Goal: Check status: Check status

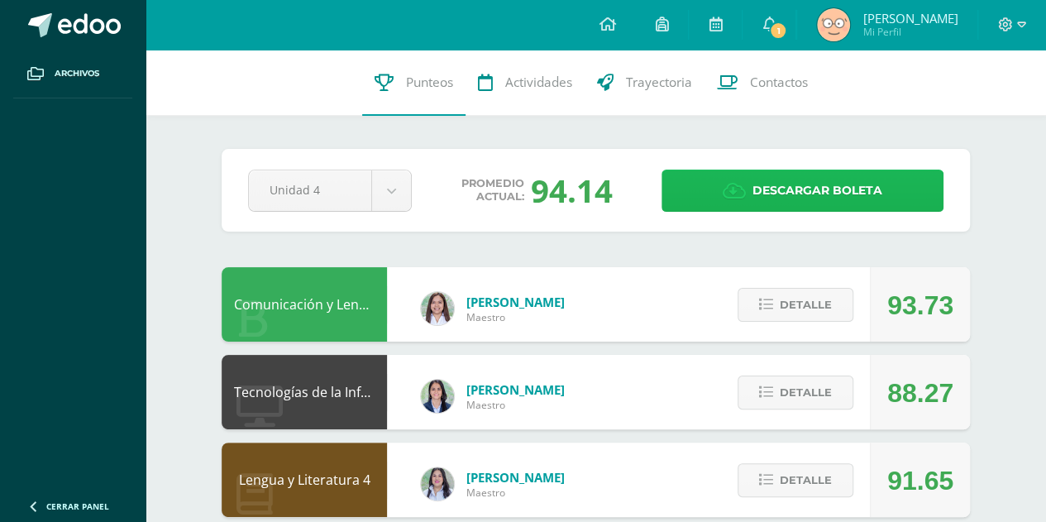
click at [754, 196] on span "Descargar boleta" at bounding box center [817, 190] width 130 height 41
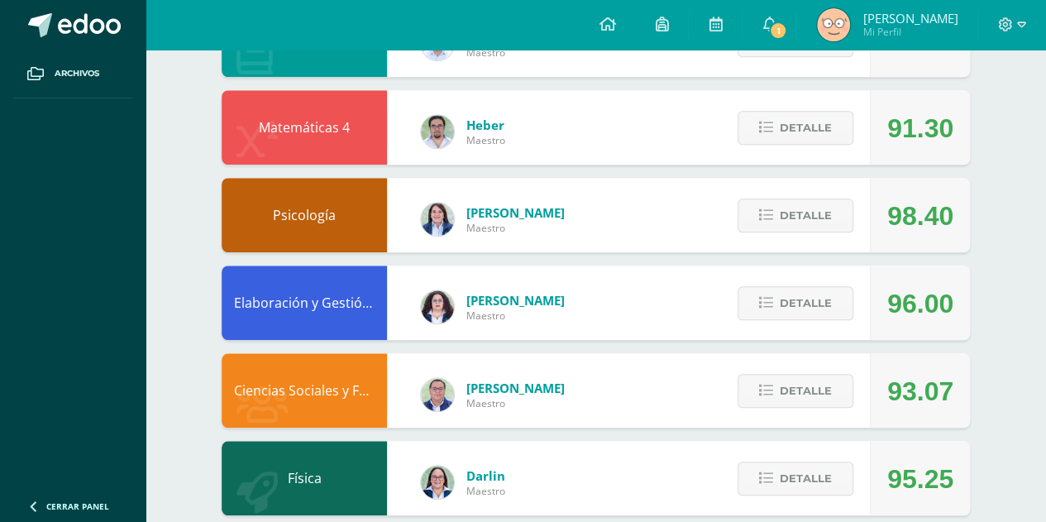
scroll to position [810, 0]
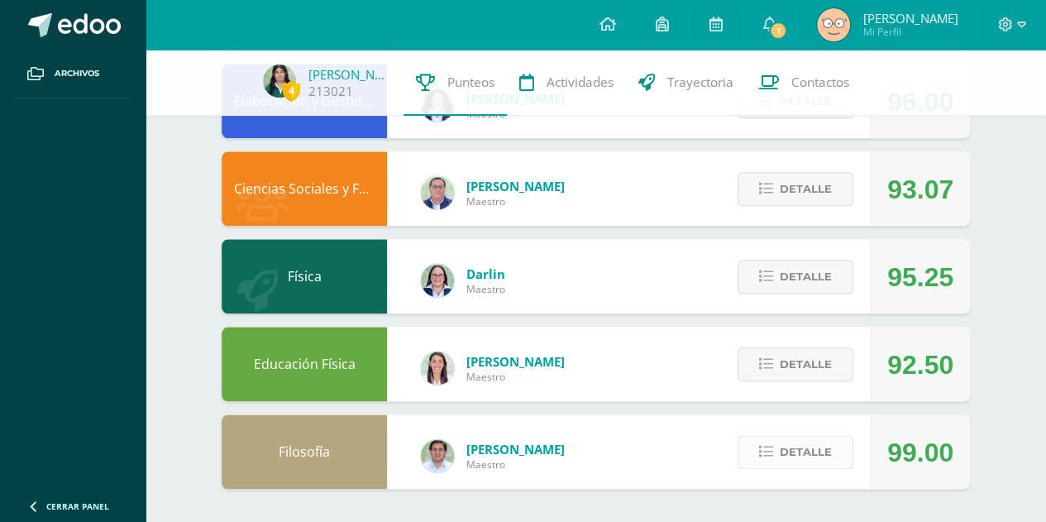
click at [824, 455] on span "Detalle" at bounding box center [806, 452] width 52 height 31
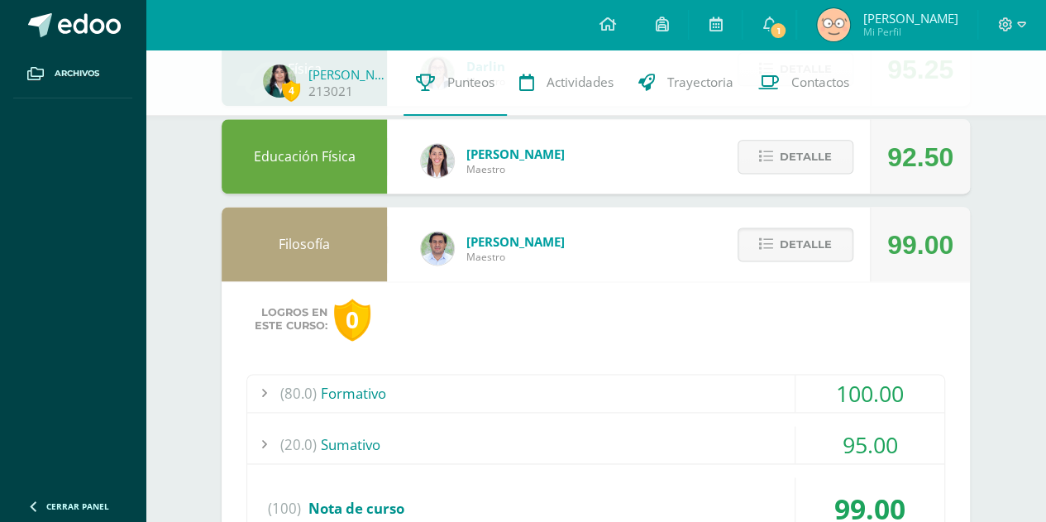
scroll to position [1127, 0]
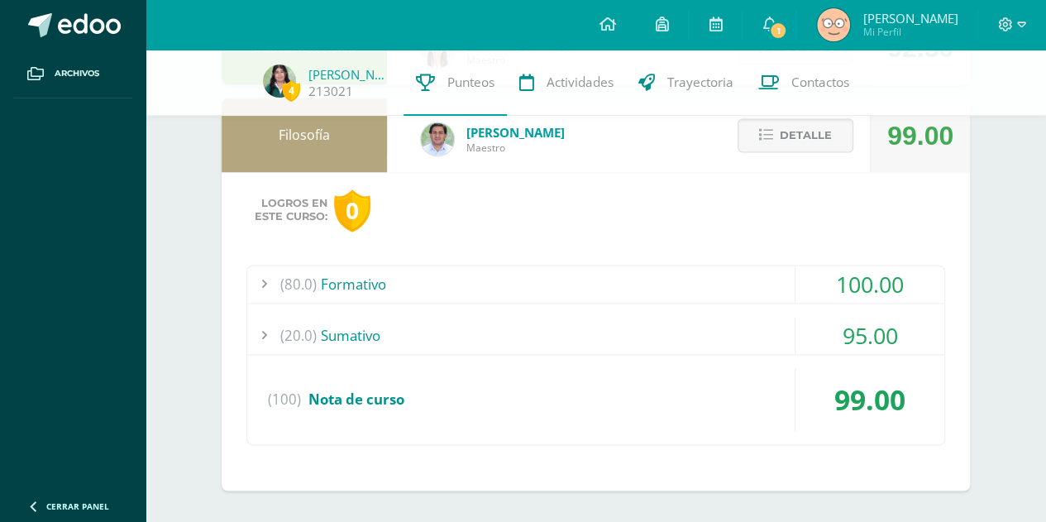
click at [680, 324] on div "(20.0) [GEOGRAPHIC_DATA]" at bounding box center [595, 335] width 697 height 37
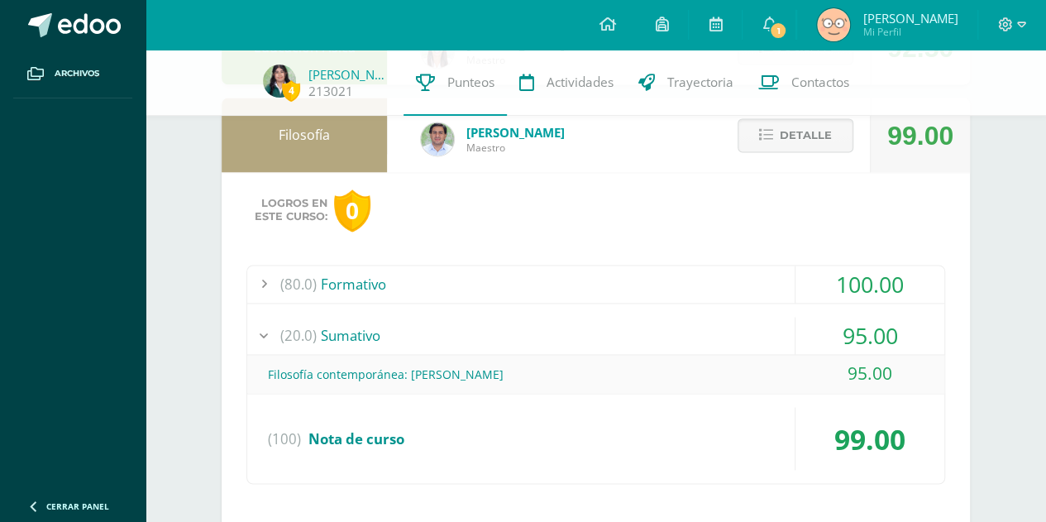
click at [696, 272] on div "(80.0) Formativo" at bounding box center [595, 283] width 697 height 37
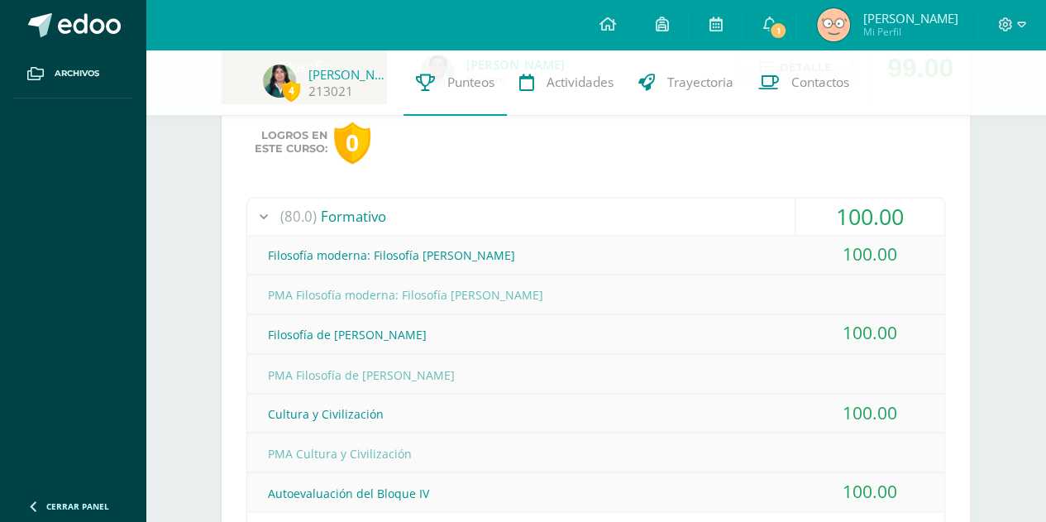
click at [643, 207] on div "(80.0) Formativo" at bounding box center [595, 216] width 697 height 37
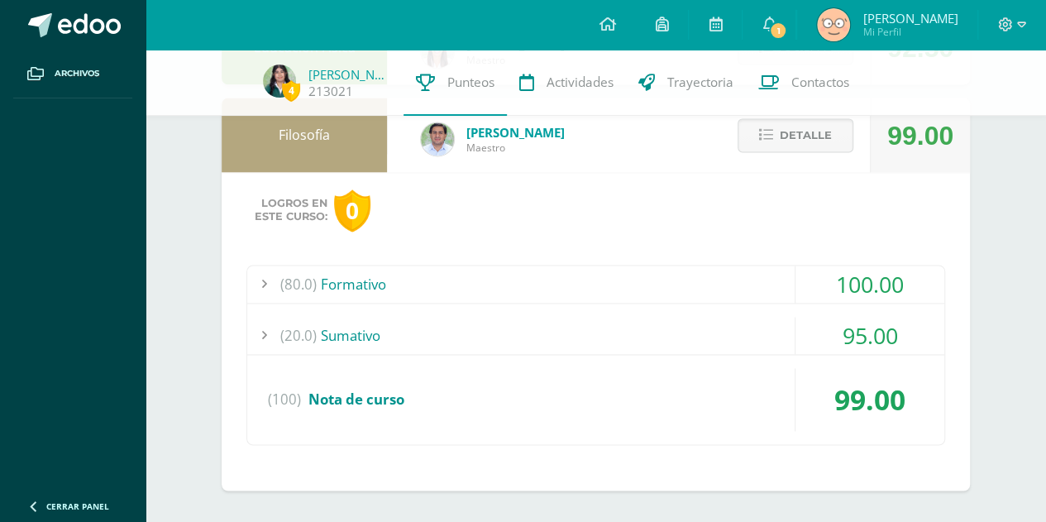
click at [657, 325] on div "(20.0) [GEOGRAPHIC_DATA]" at bounding box center [595, 335] width 697 height 37
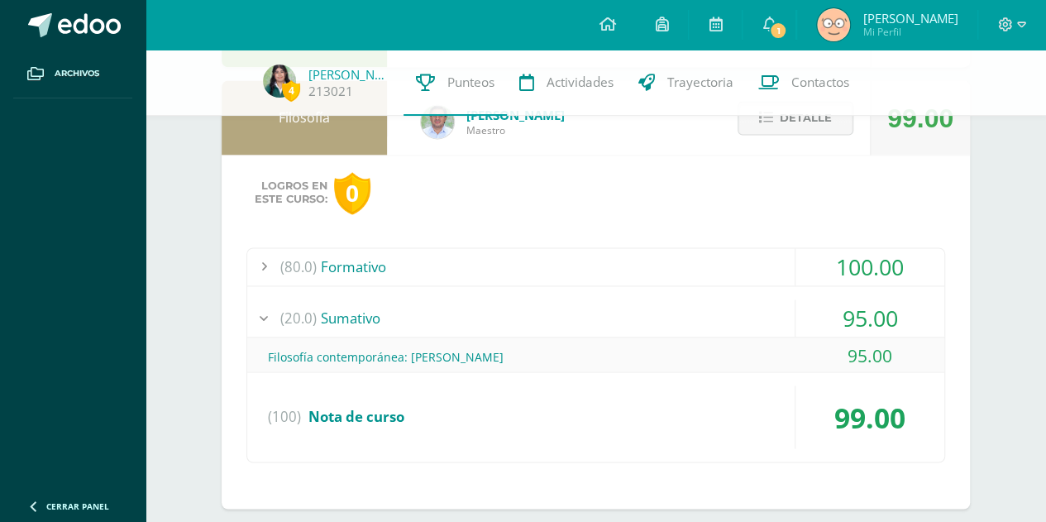
scroll to position [1166, 0]
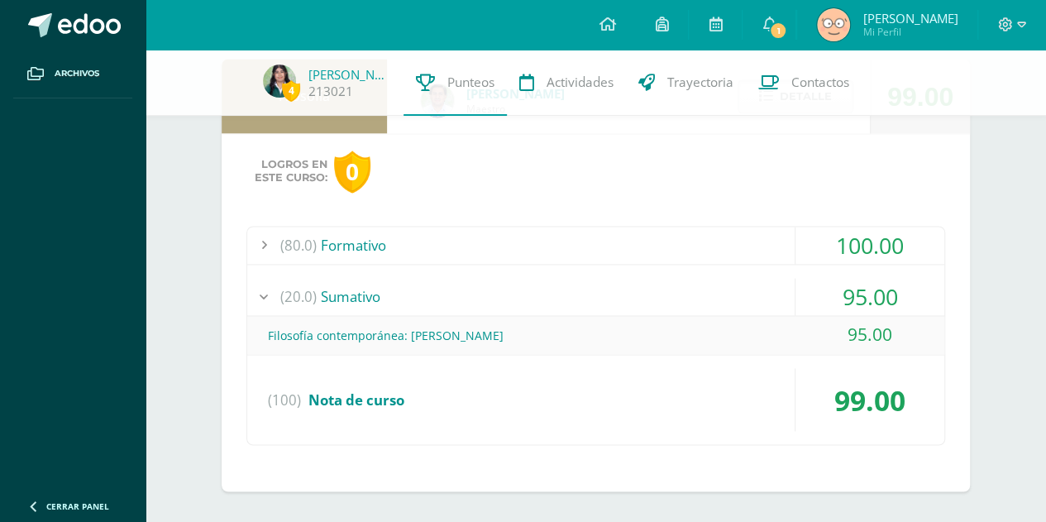
click at [676, 249] on div "(80.0) Formativo" at bounding box center [595, 245] width 697 height 37
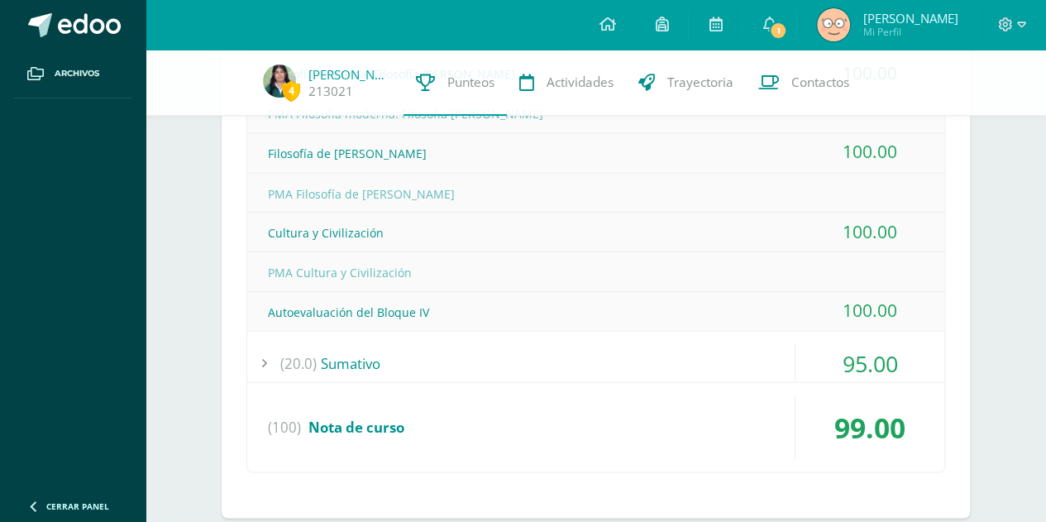
click at [638, 351] on div "(20.0) [GEOGRAPHIC_DATA]" at bounding box center [595, 362] width 697 height 37
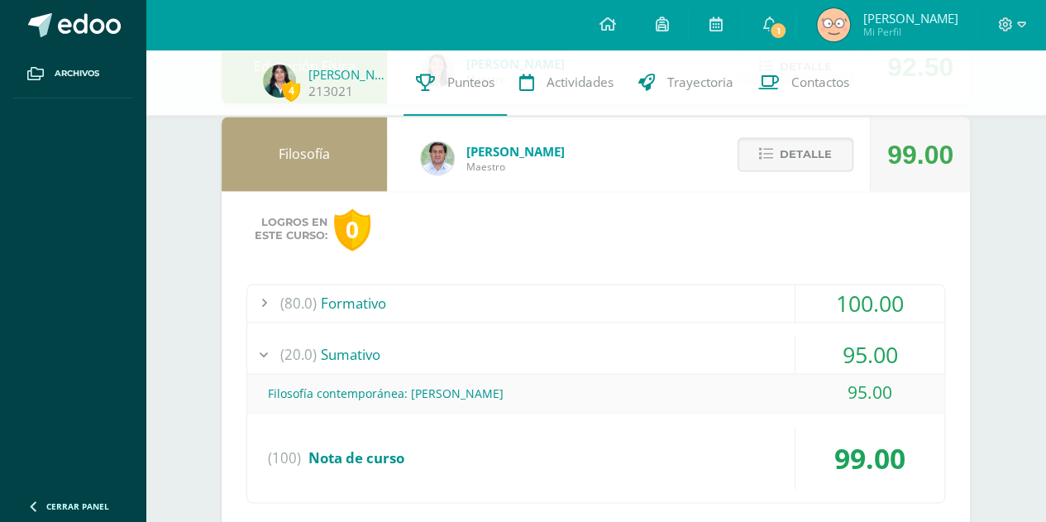
scroll to position [1091, 0]
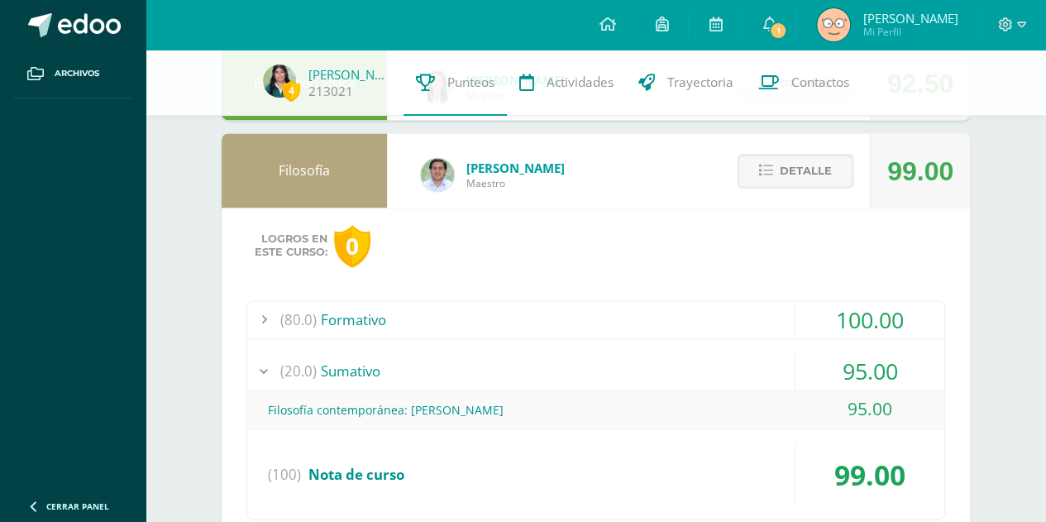
click at [680, 356] on div "(20.0) [GEOGRAPHIC_DATA]" at bounding box center [595, 370] width 697 height 37
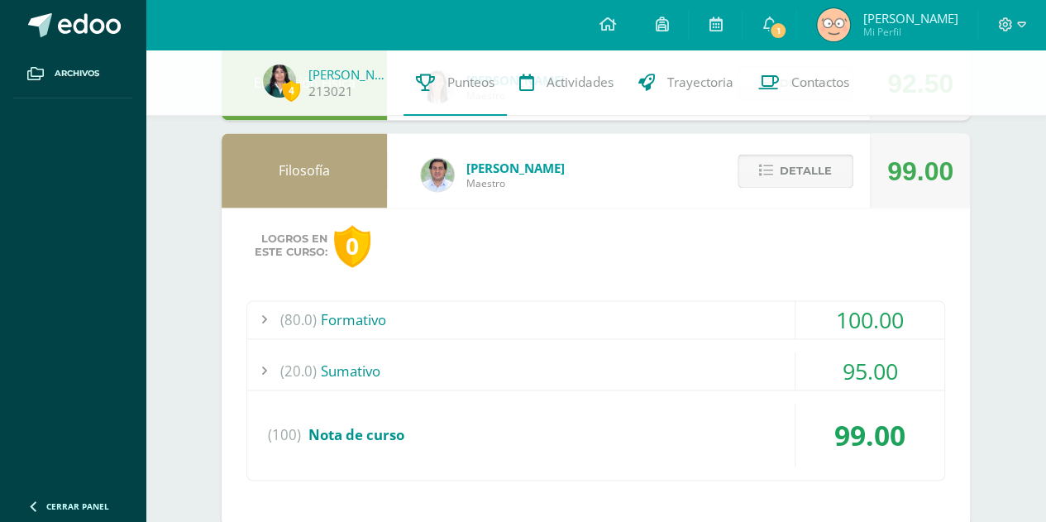
click at [817, 178] on span "Detalle" at bounding box center [806, 170] width 52 height 31
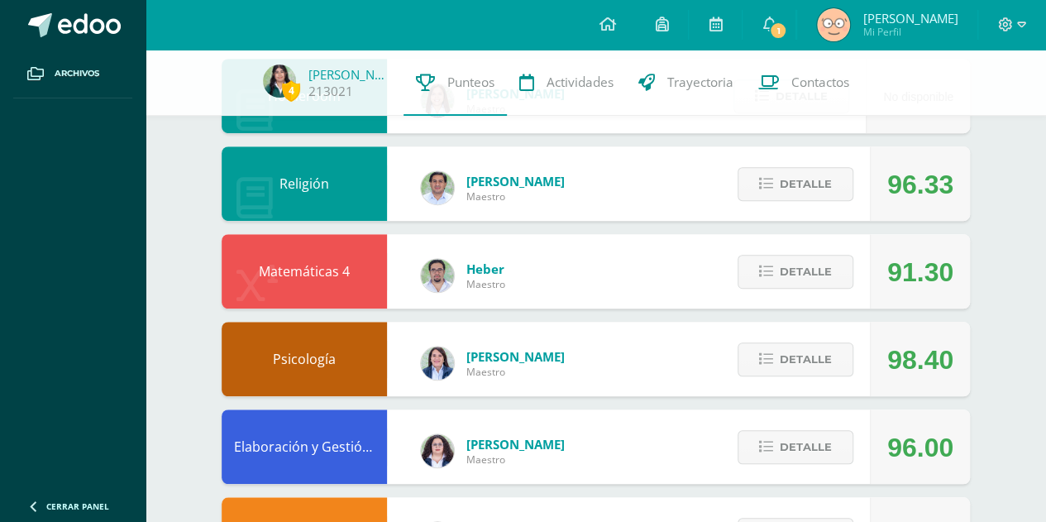
scroll to position [464, 0]
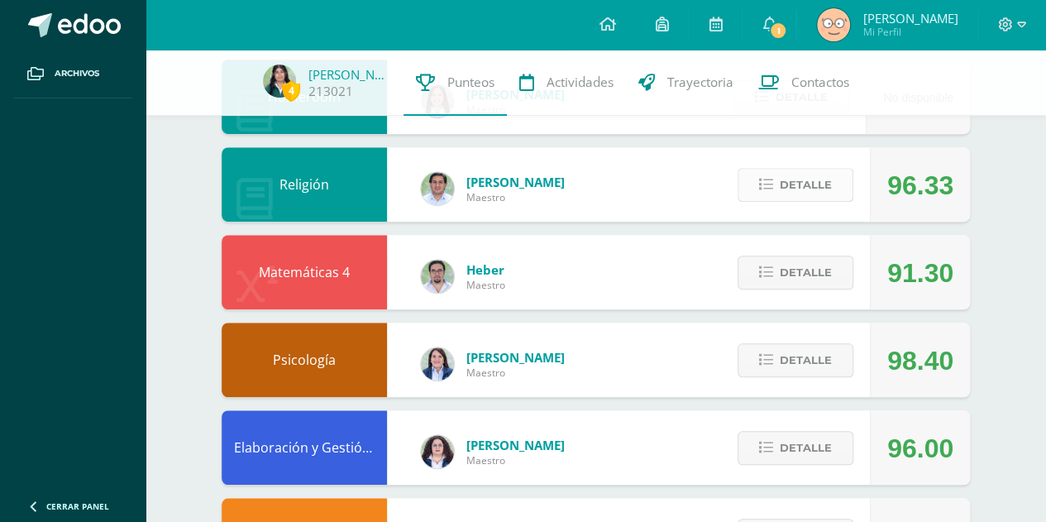
click at [815, 179] on span "Detalle" at bounding box center [806, 185] width 52 height 31
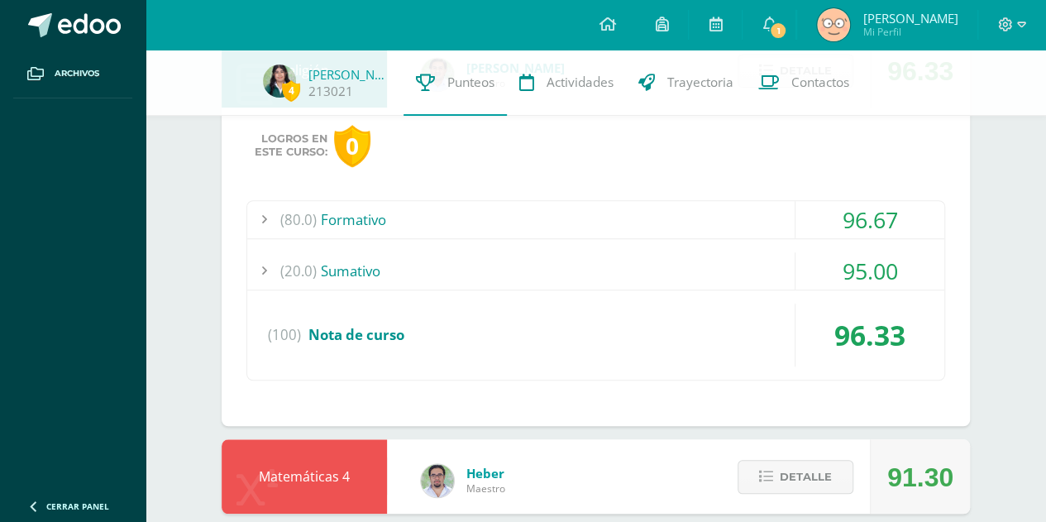
scroll to position [580, 0]
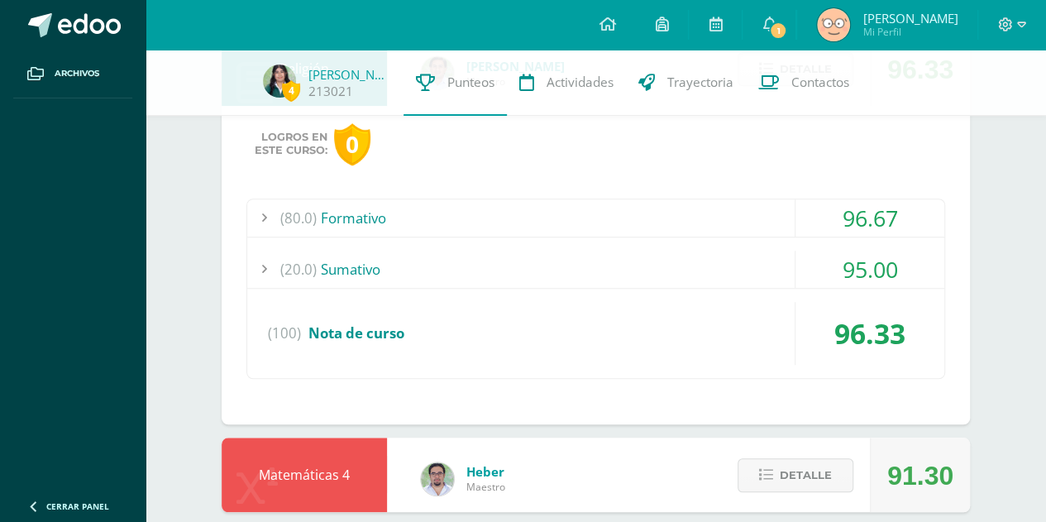
click at [722, 262] on div "(20.0) [GEOGRAPHIC_DATA]" at bounding box center [595, 269] width 697 height 37
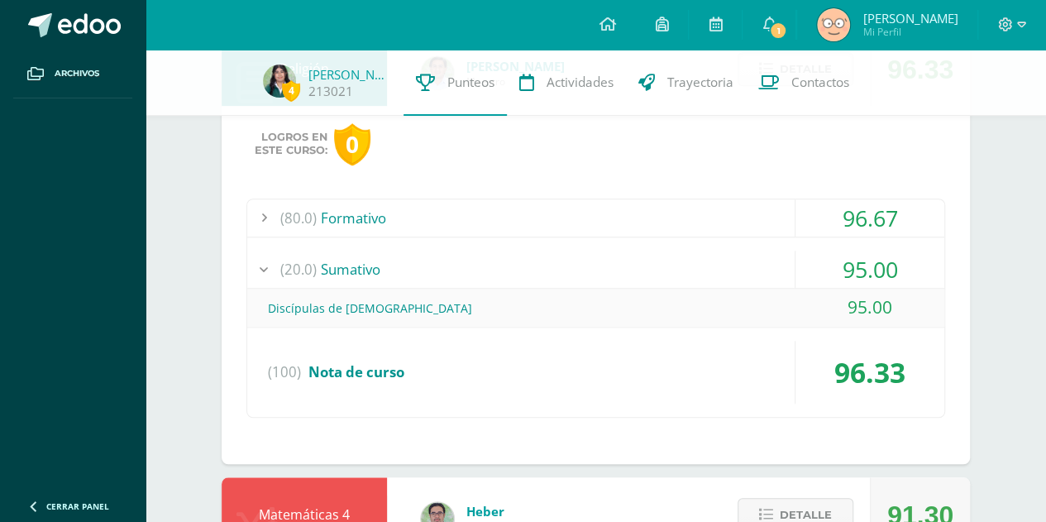
click at [724, 260] on div "(20.0) [GEOGRAPHIC_DATA]" at bounding box center [595, 269] width 697 height 37
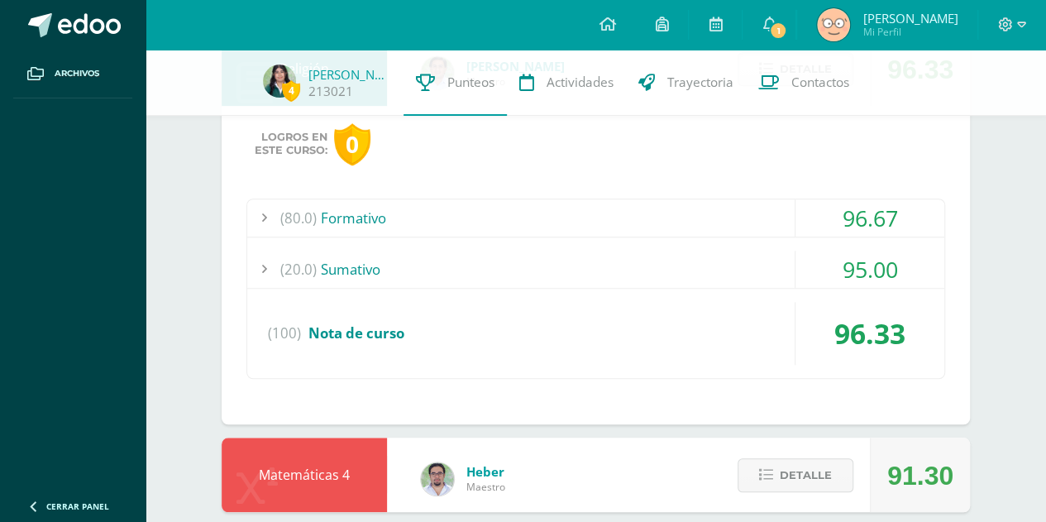
click at [699, 213] on div "(80.0) Formativo" at bounding box center [595, 217] width 697 height 37
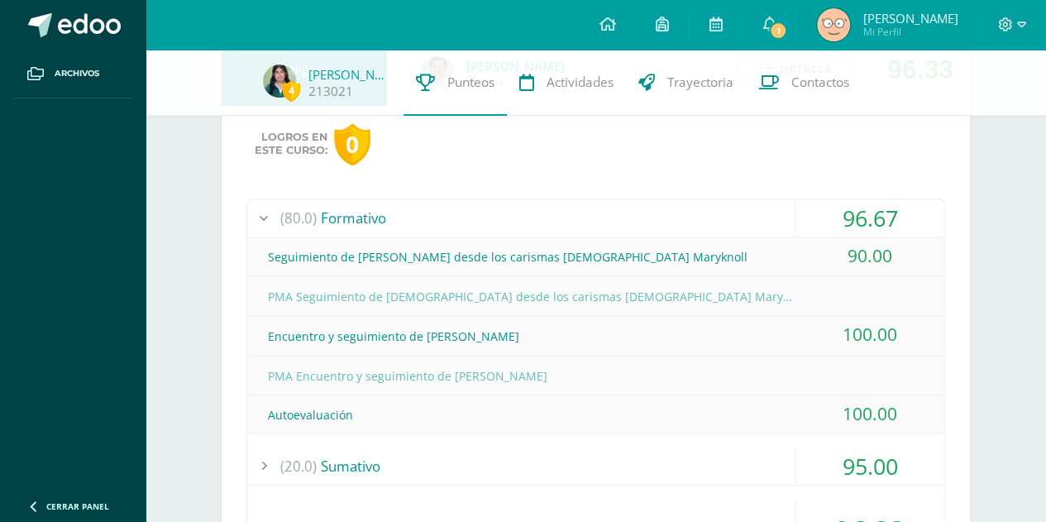
click at [700, 209] on div "(80.0) Formativo" at bounding box center [595, 217] width 697 height 37
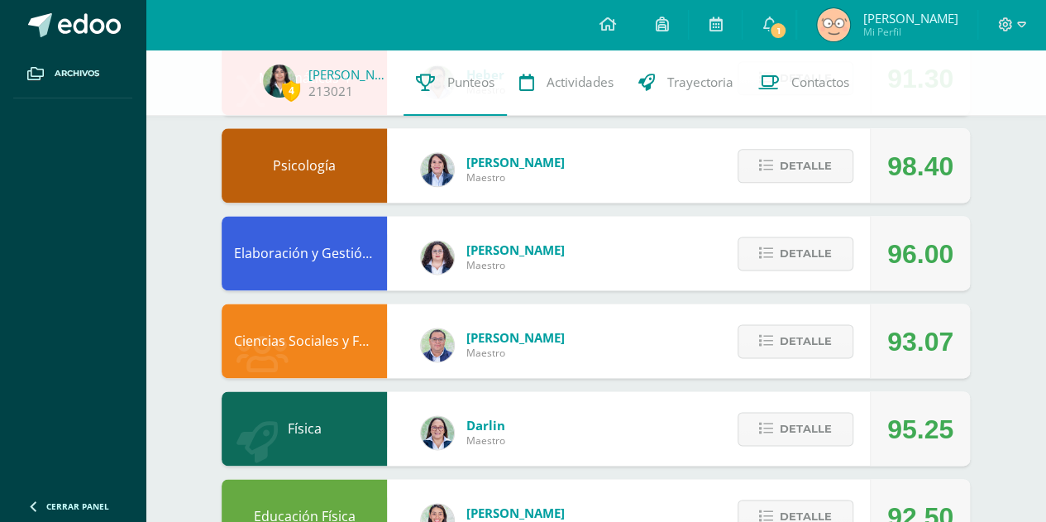
scroll to position [1127, 0]
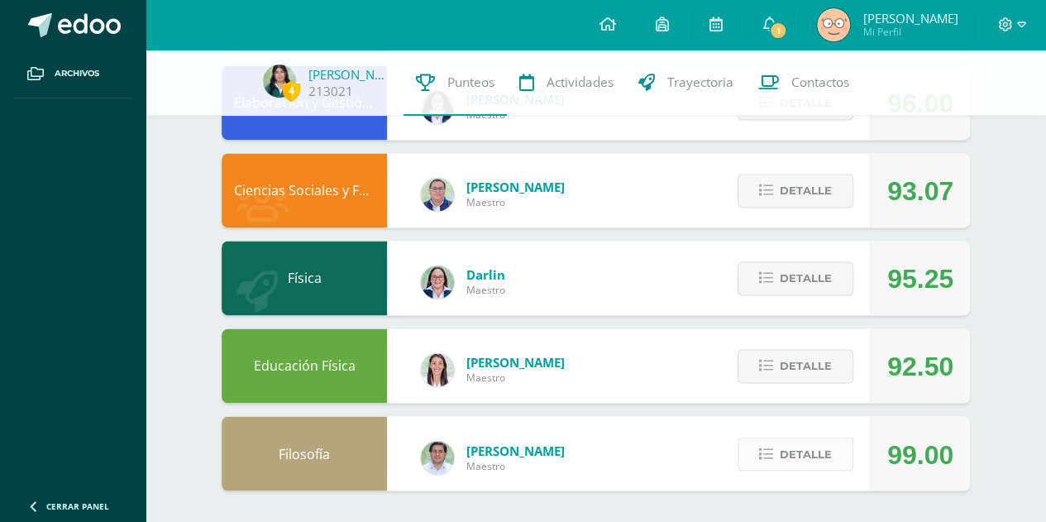
click at [781, 446] on span "Detalle" at bounding box center [806, 453] width 52 height 31
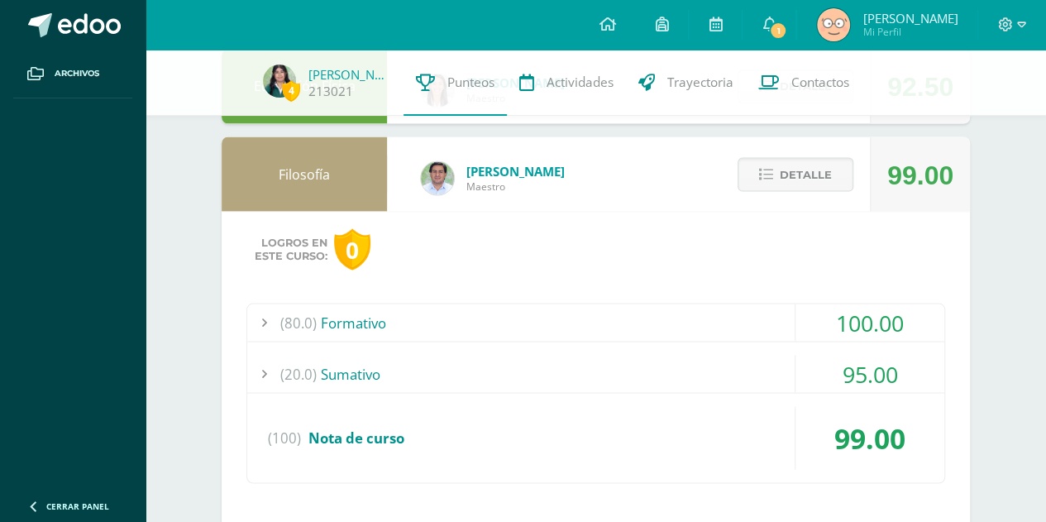
click at [712, 323] on div "(80.0) Formativo" at bounding box center [595, 321] width 697 height 37
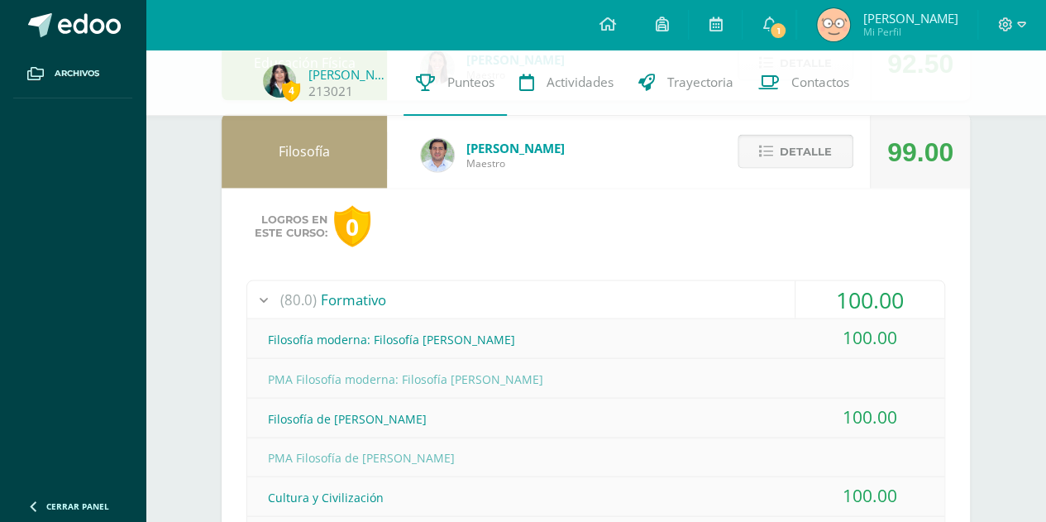
click at [785, 156] on span "Detalle" at bounding box center [806, 151] width 52 height 31
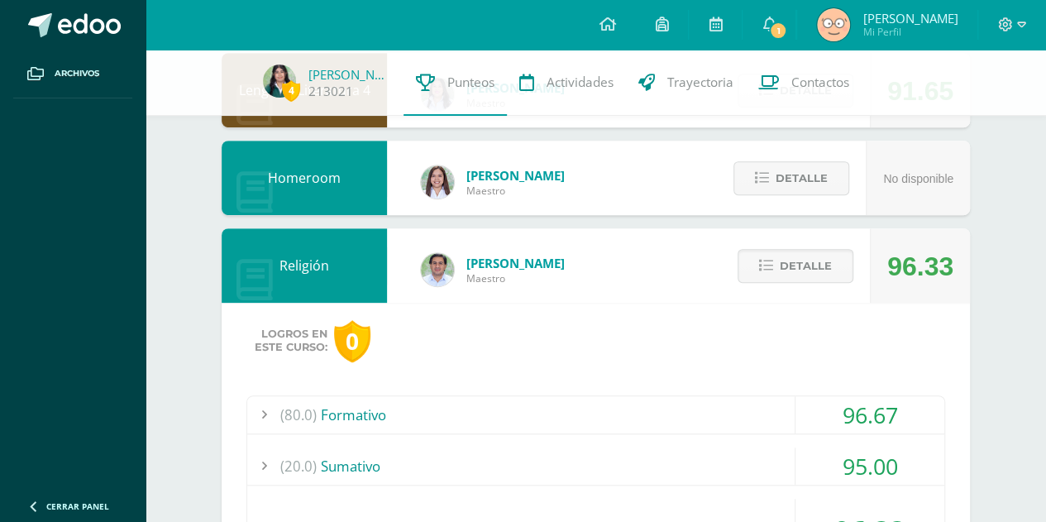
scroll to position [387, 0]
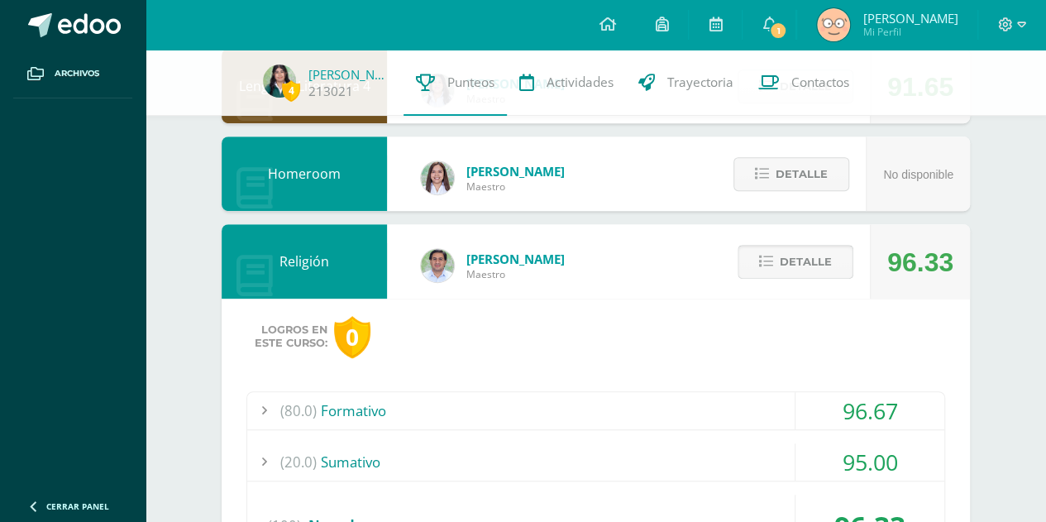
click at [785, 249] on span "Detalle" at bounding box center [806, 261] width 52 height 31
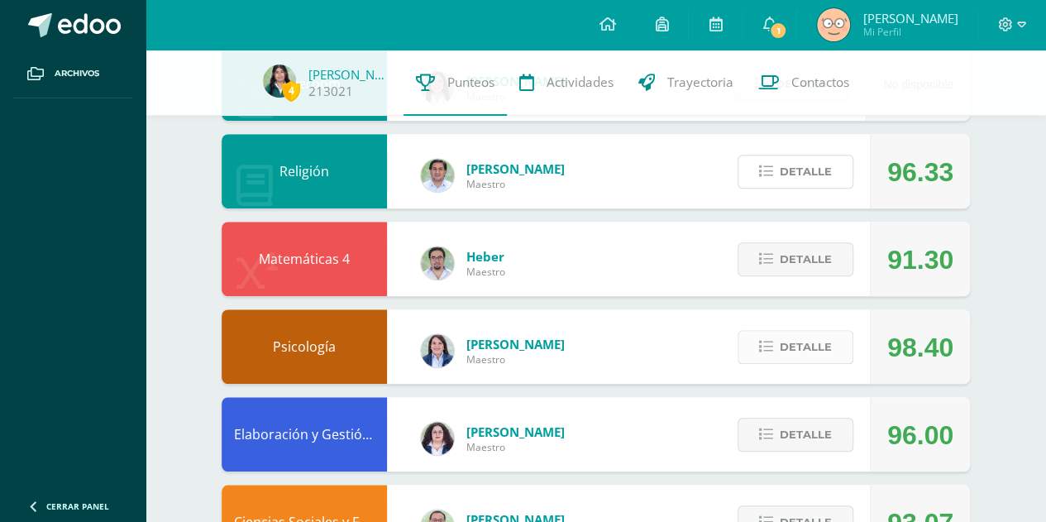
scroll to position [479, 0]
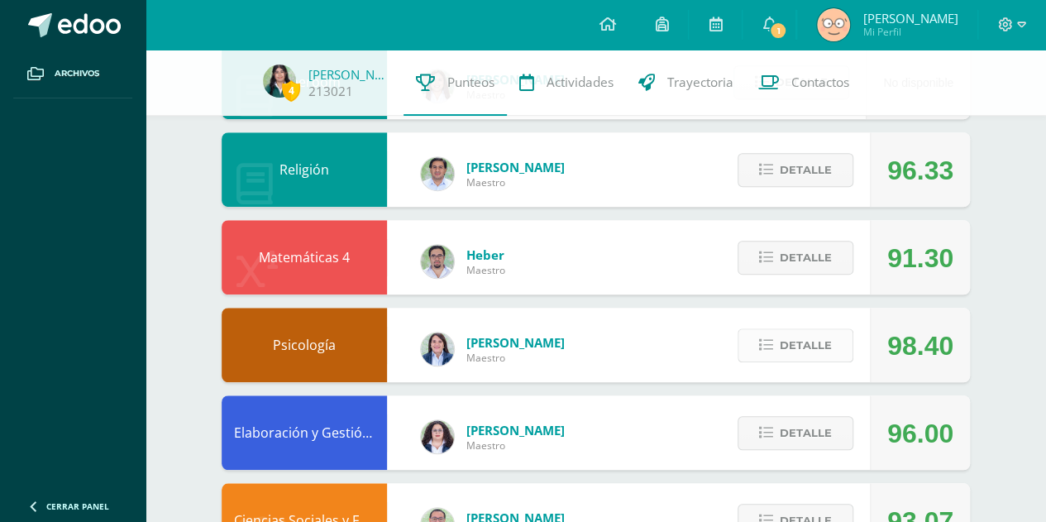
click at [786, 360] on span "Detalle" at bounding box center [806, 345] width 52 height 31
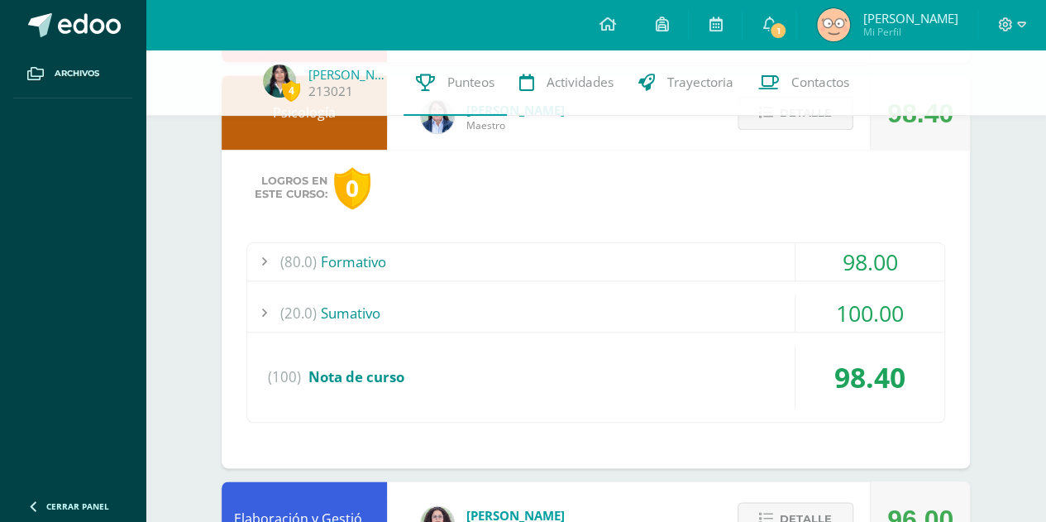
scroll to position [717, 0]
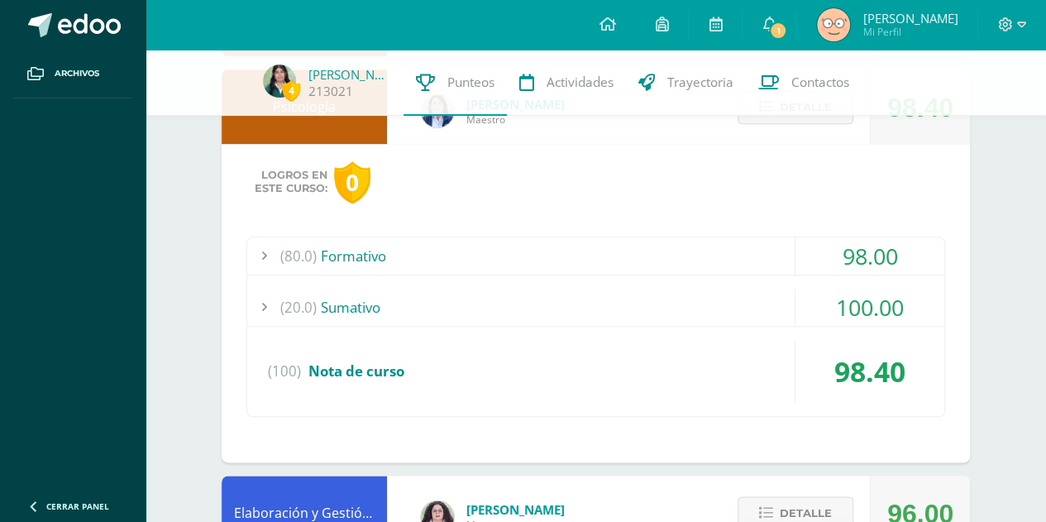
click at [689, 247] on div "(80.0) Formativo" at bounding box center [595, 255] width 697 height 37
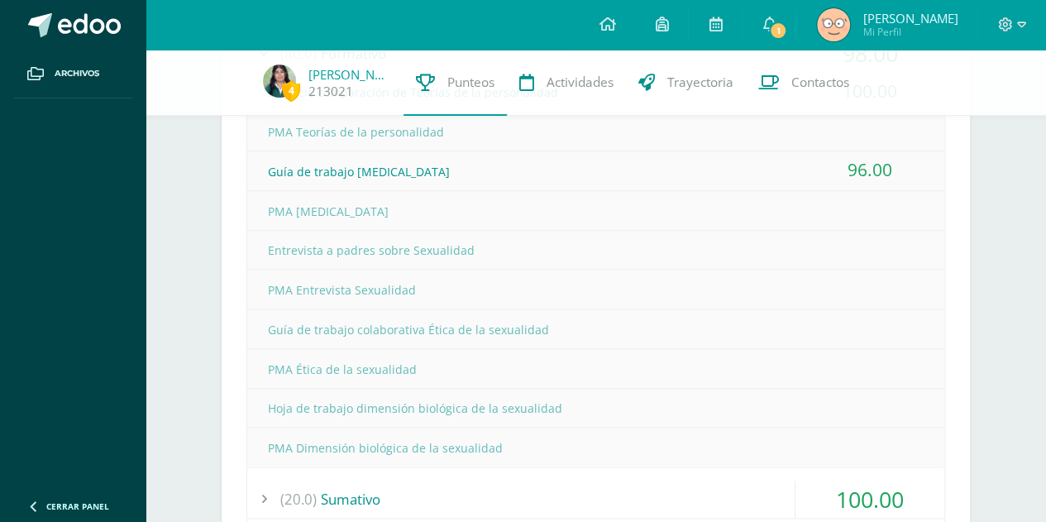
scroll to position [923, 0]
